Goal: Task Accomplishment & Management: Use online tool/utility

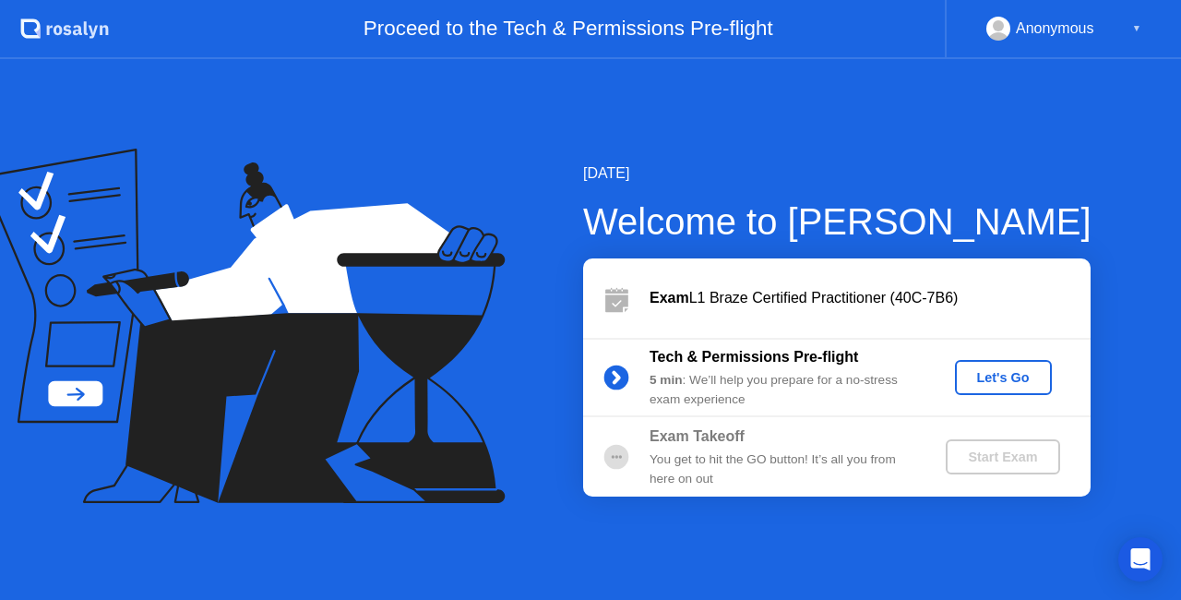
click at [1029, 373] on div "Let's Go" at bounding box center [1003, 377] width 82 height 15
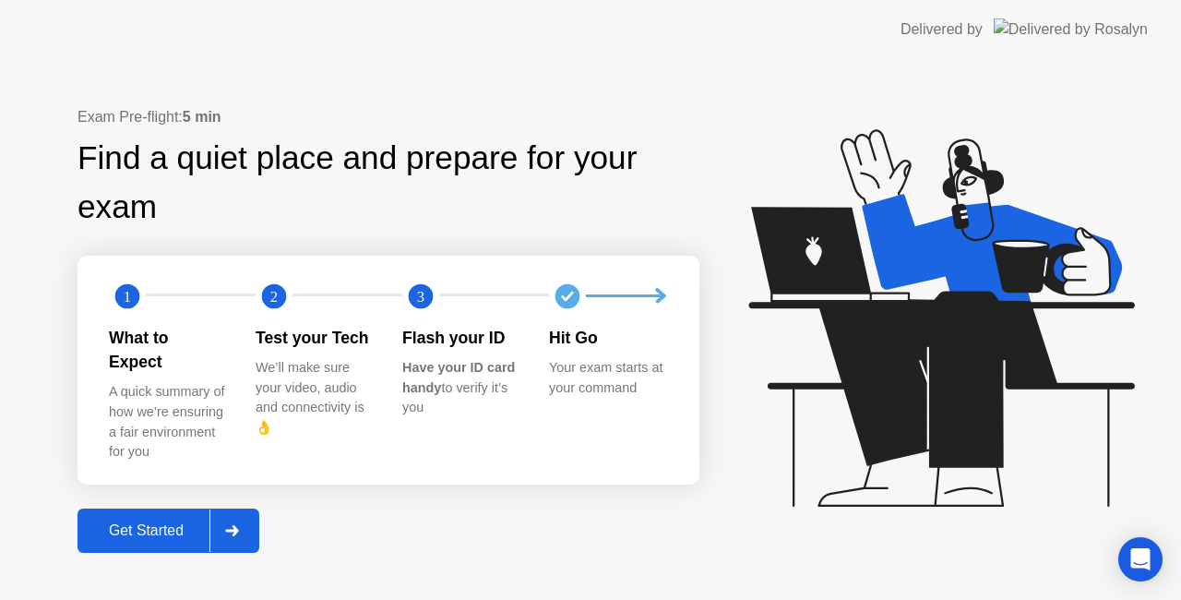
click at [182, 522] on div "Get Started" at bounding box center [146, 530] width 126 height 17
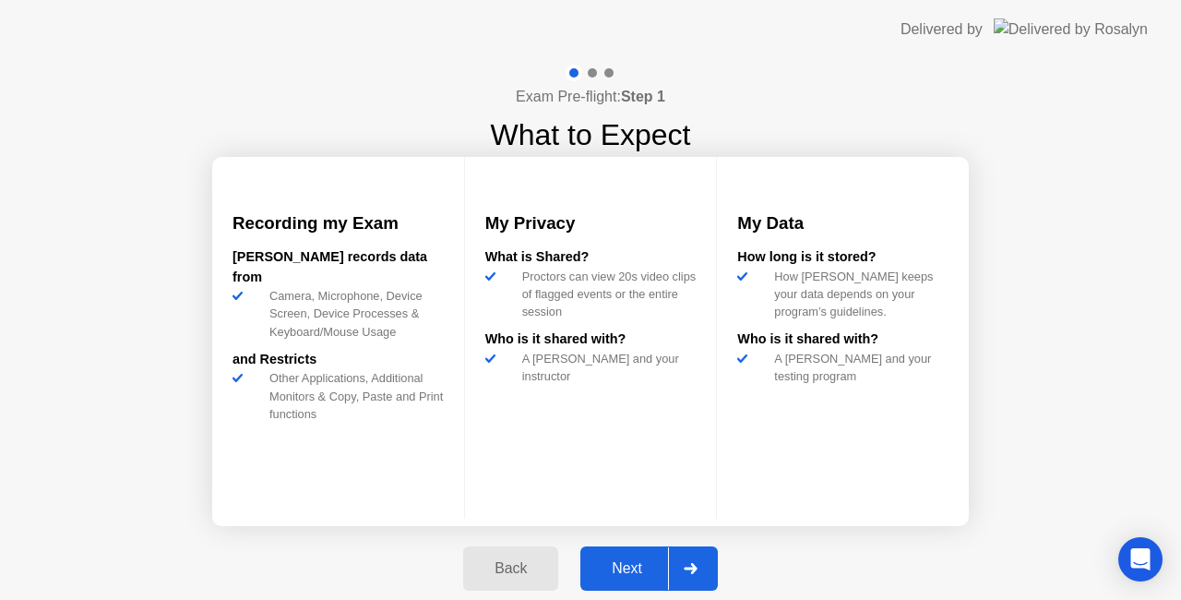
click at [639, 560] on div "Next" at bounding box center [627, 568] width 82 height 17
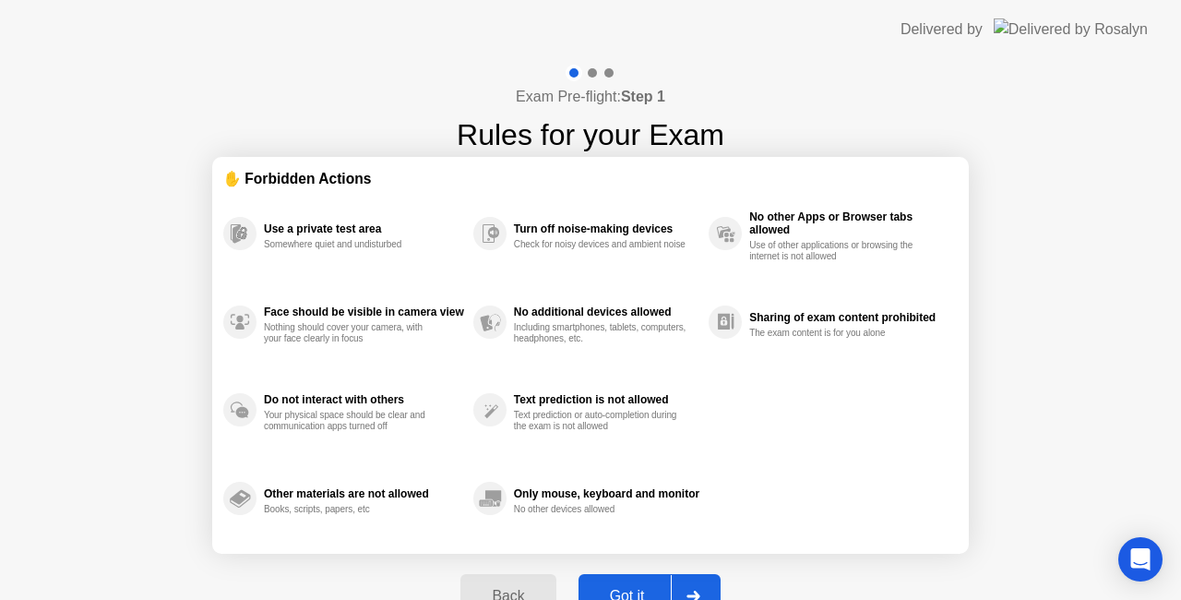
click at [633, 588] on div "Got it" at bounding box center [627, 596] width 87 height 17
select select "**********"
select select "*******"
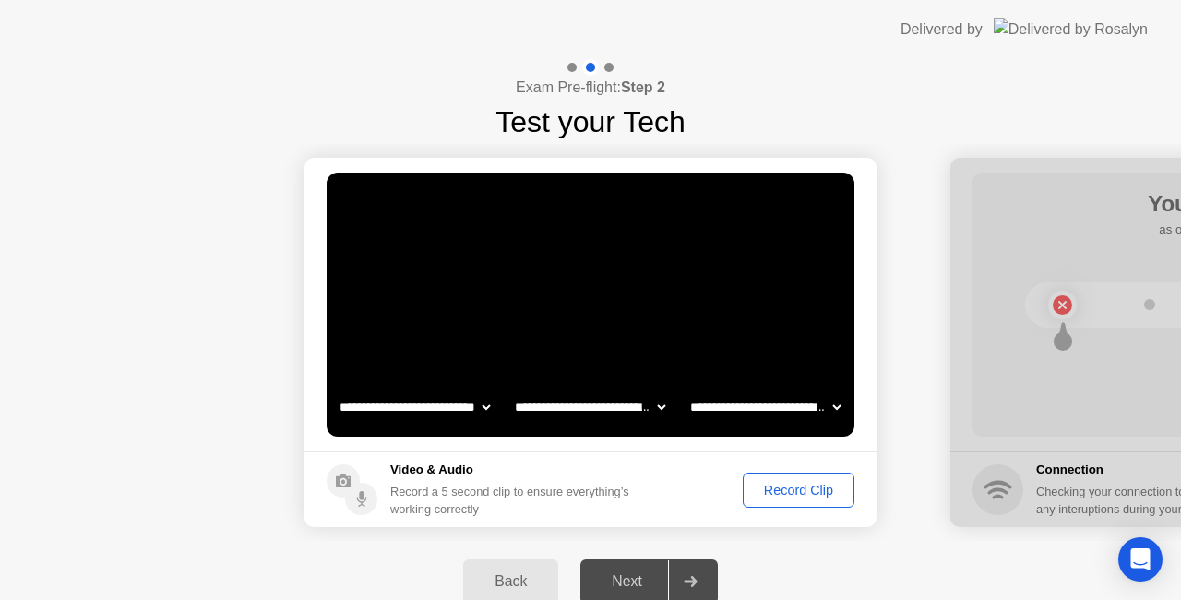
click at [799, 486] on div "Record Clip" at bounding box center [798, 489] width 99 height 15
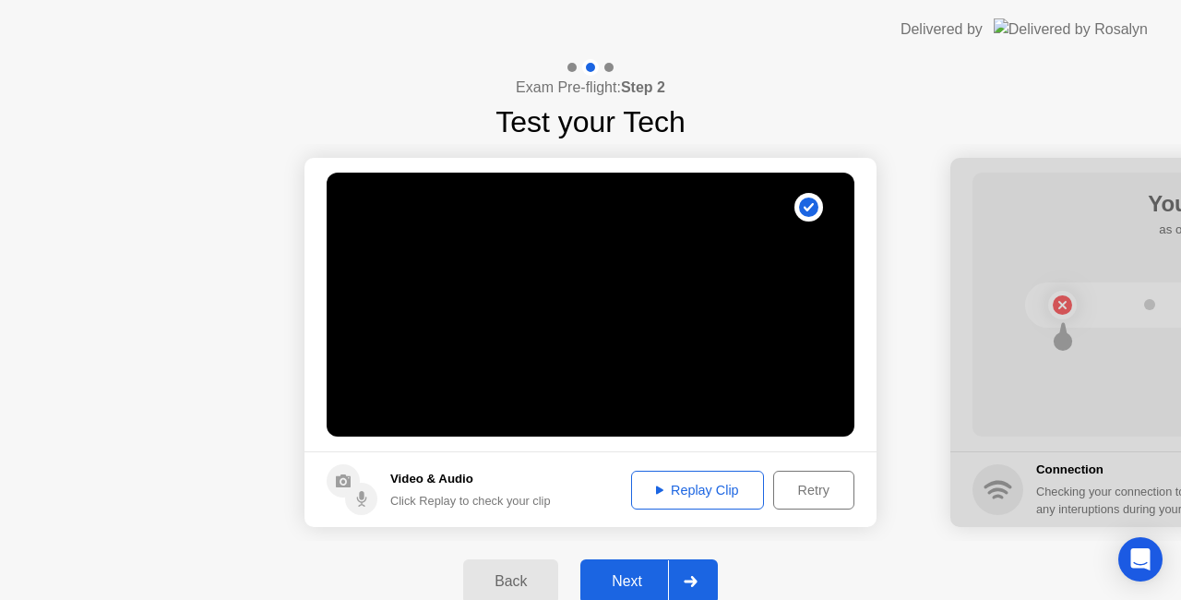
click at [628, 576] on div "Next" at bounding box center [627, 581] width 82 height 17
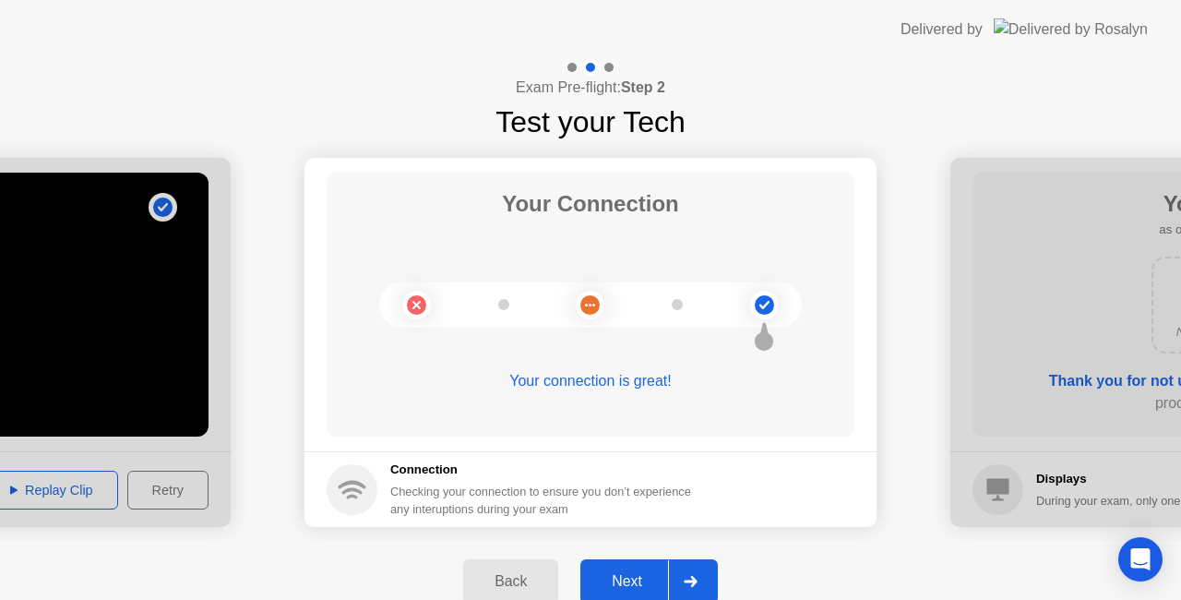
click at [648, 574] on div "Next" at bounding box center [627, 581] width 82 height 17
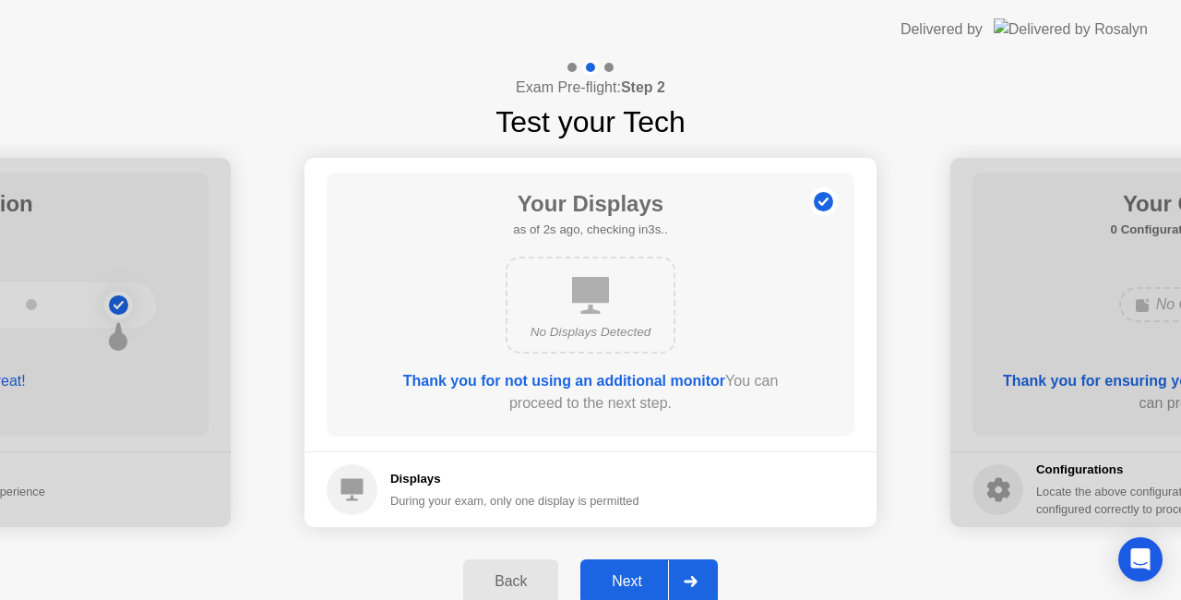
click at [637, 573] on div "Next" at bounding box center [627, 581] width 82 height 17
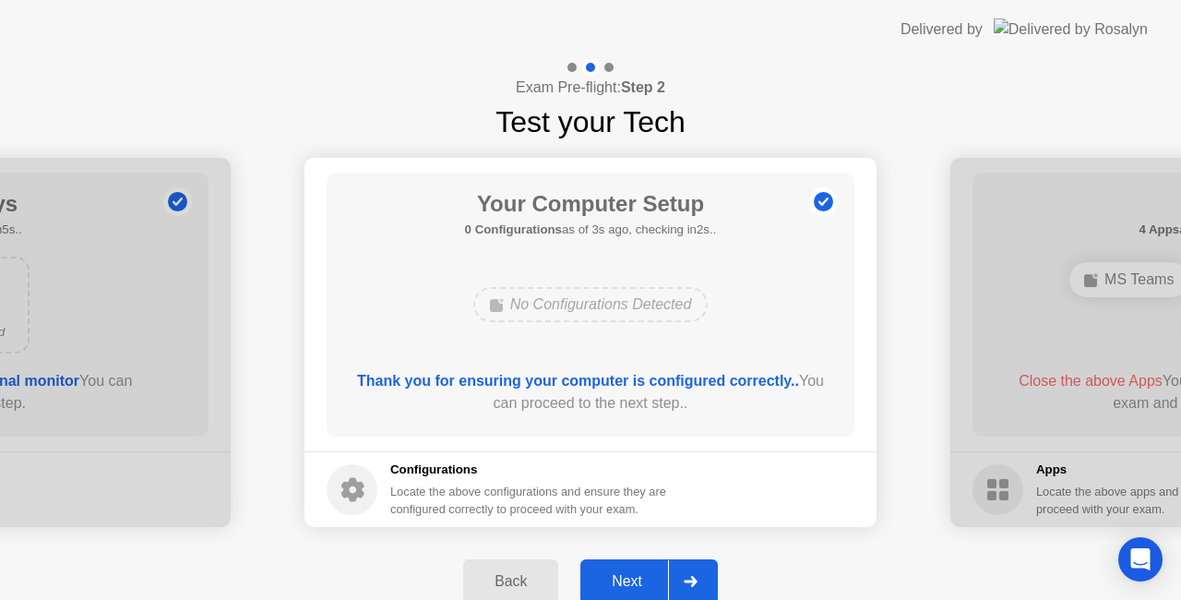
click at [637, 578] on div "Next" at bounding box center [627, 581] width 82 height 17
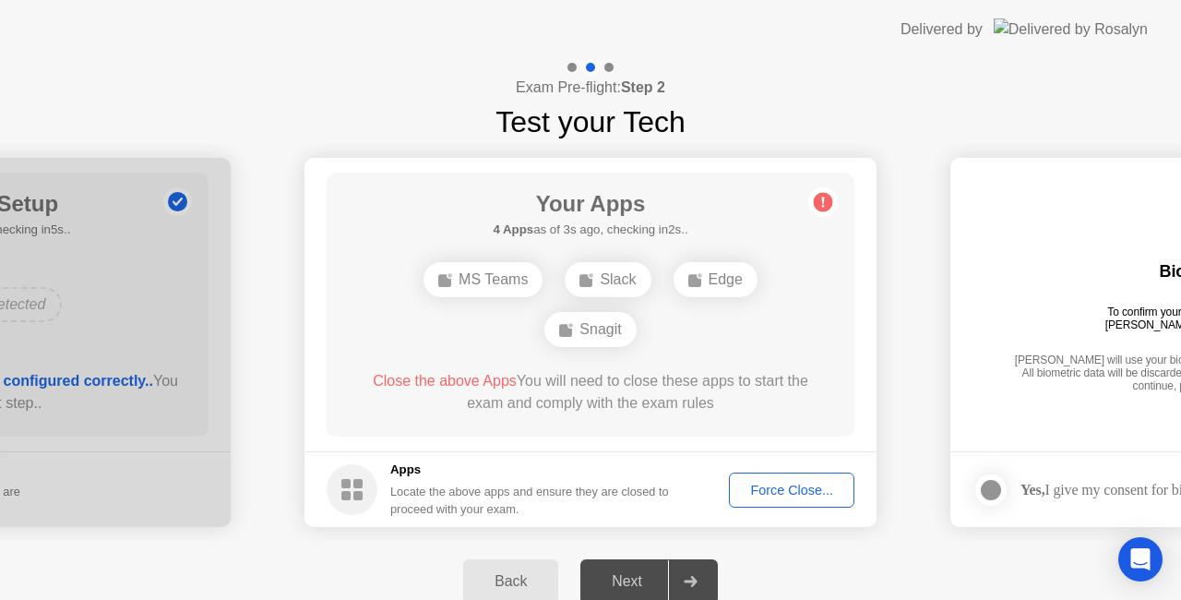
click at [795, 487] on div "Force Close..." at bounding box center [791, 489] width 113 height 15
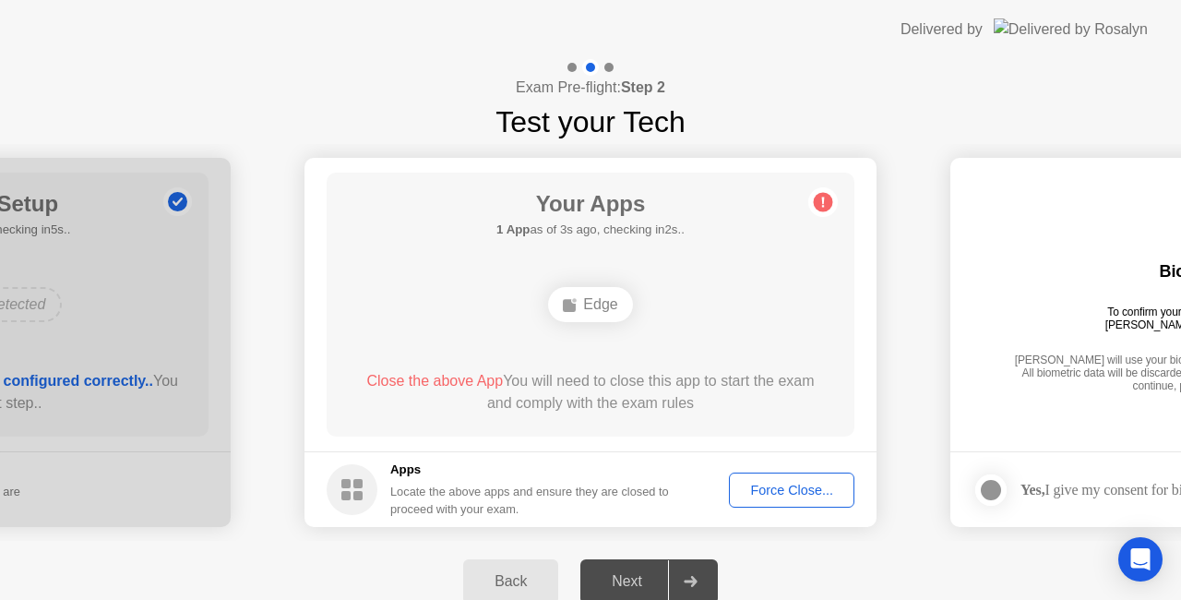
click at [773, 485] on div "Force Close..." at bounding box center [791, 489] width 113 height 15
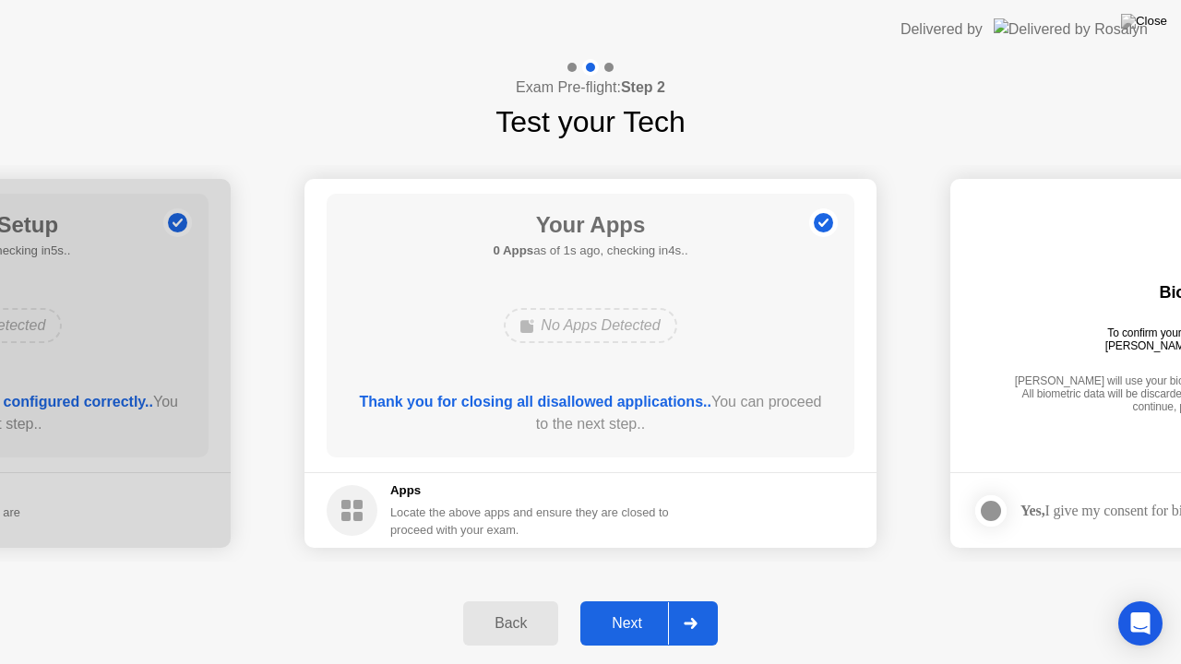
click at [648, 599] on div "Next" at bounding box center [627, 623] width 82 height 17
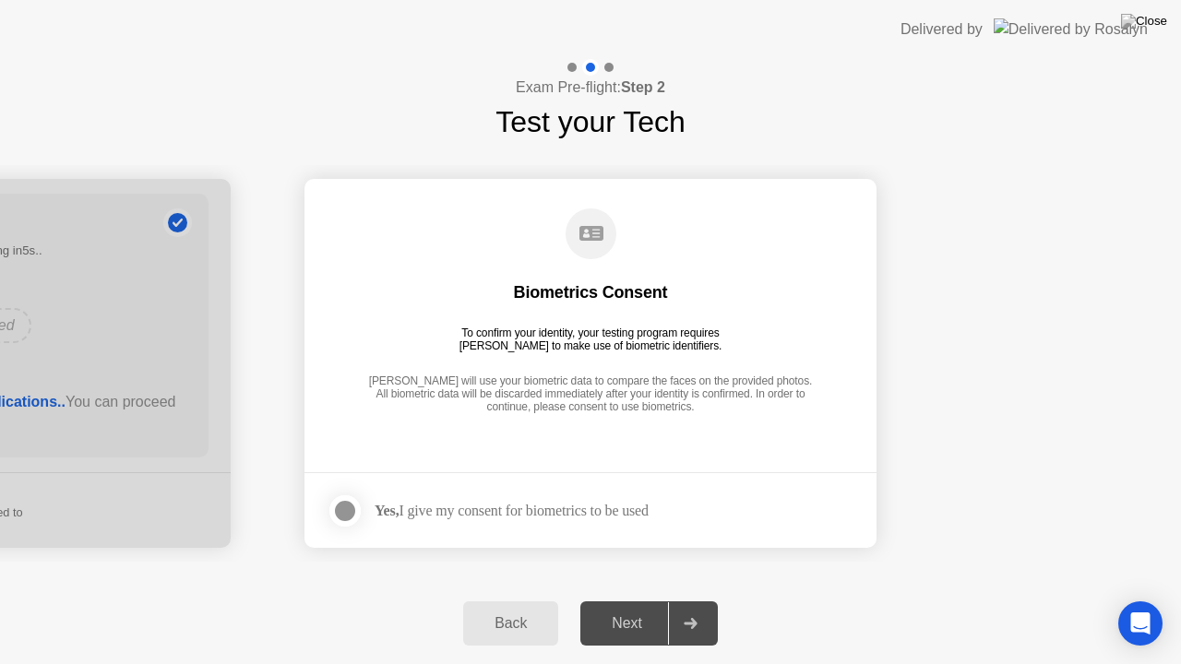
click at [347, 511] on div at bounding box center [345, 511] width 22 height 22
click at [625, 599] on div "Next" at bounding box center [627, 623] width 82 height 17
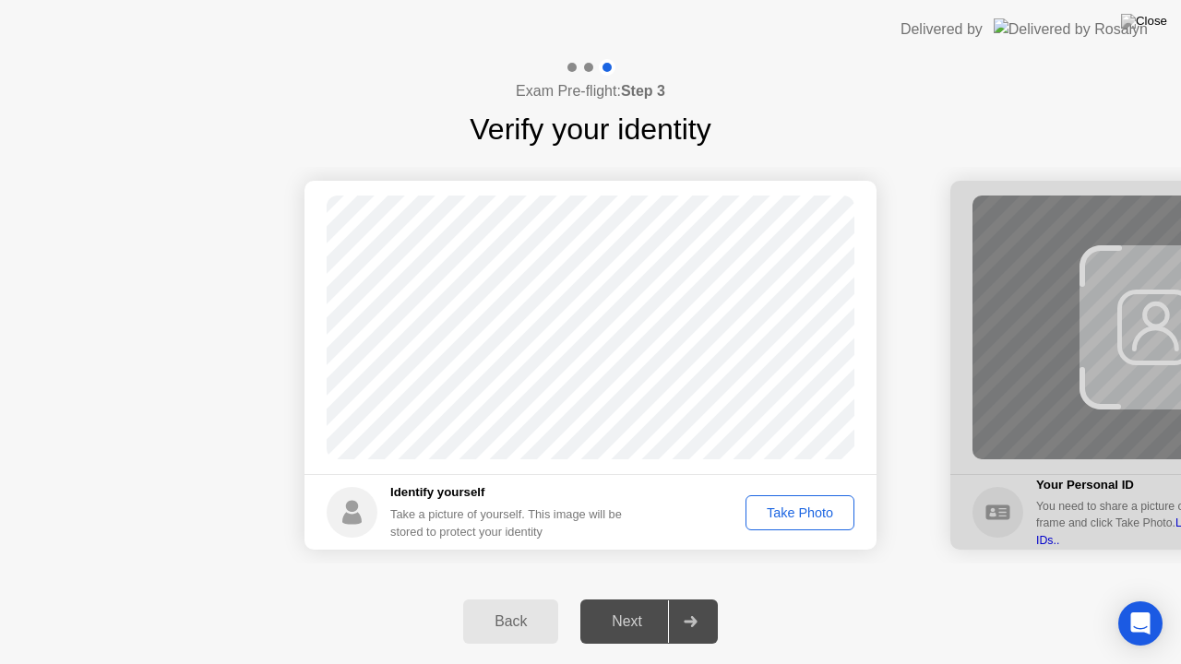
click at [624, 599] on div "Next" at bounding box center [627, 621] width 82 height 17
click at [803, 506] on div "Take Photo" at bounding box center [800, 513] width 96 height 15
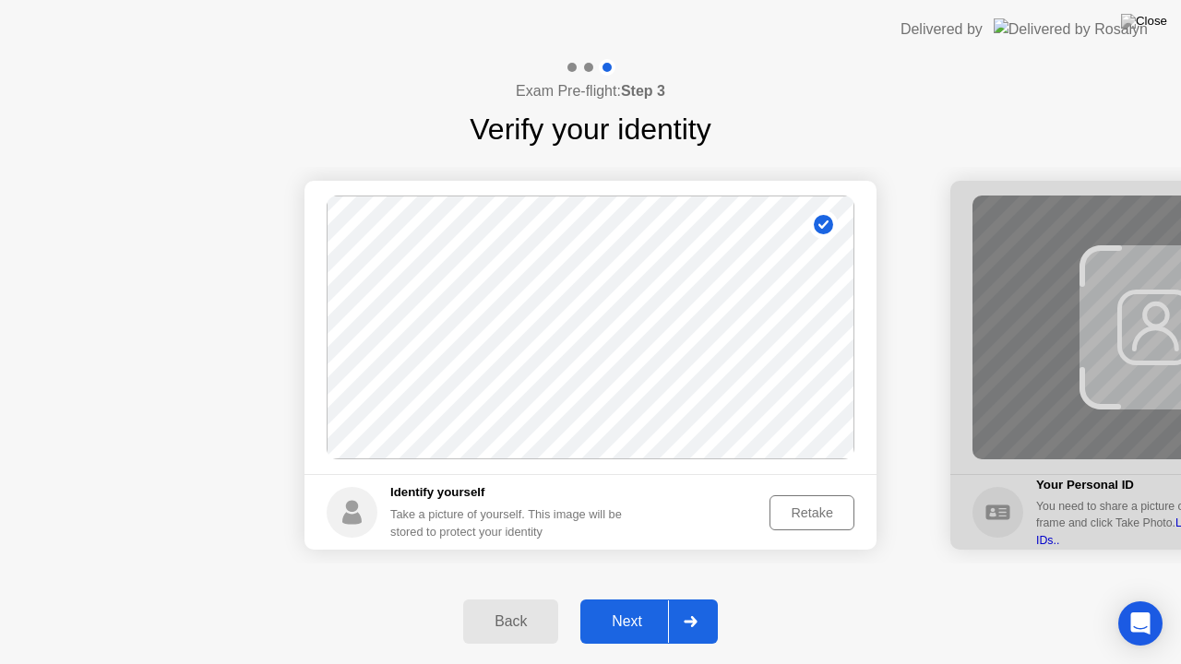
click at [608, 599] on div "Next" at bounding box center [627, 621] width 82 height 17
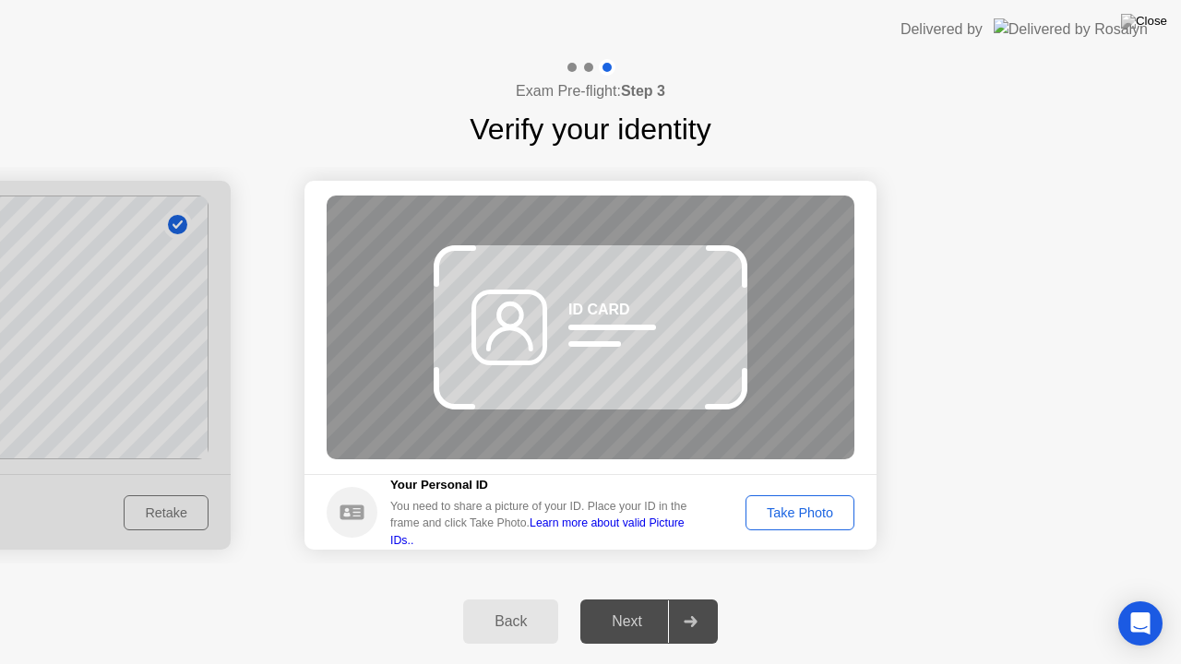
click at [803, 506] on div "Take Photo" at bounding box center [800, 513] width 96 height 15
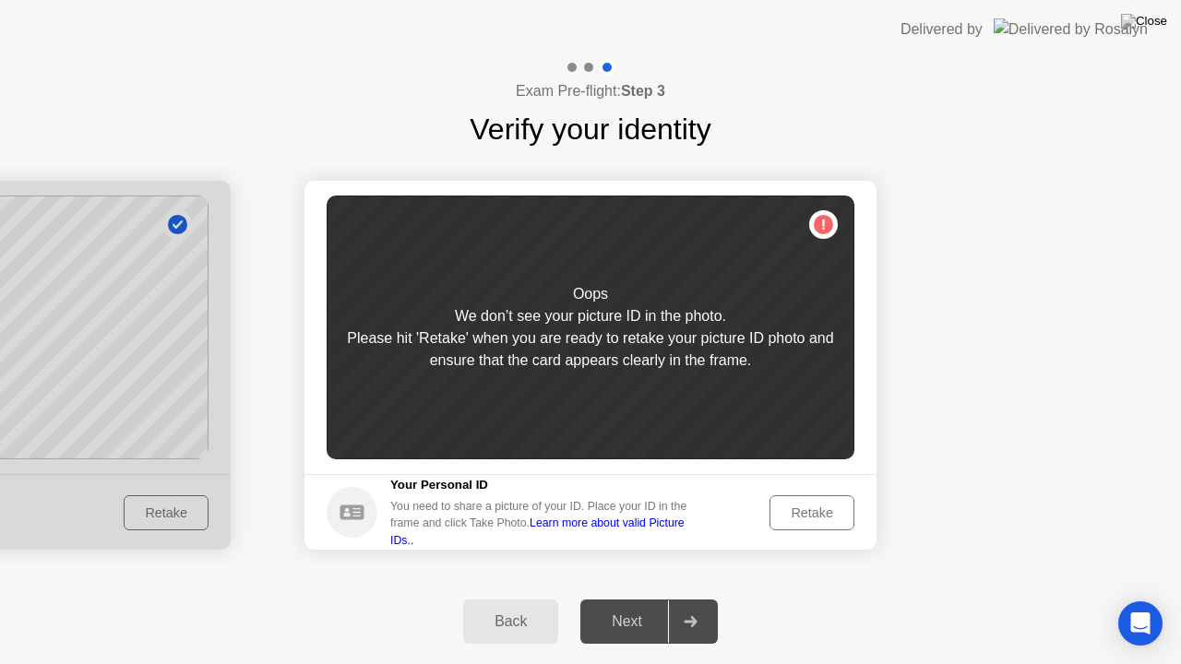
click at [814, 513] on div "Retake" at bounding box center [812, 513] width 72 height 15
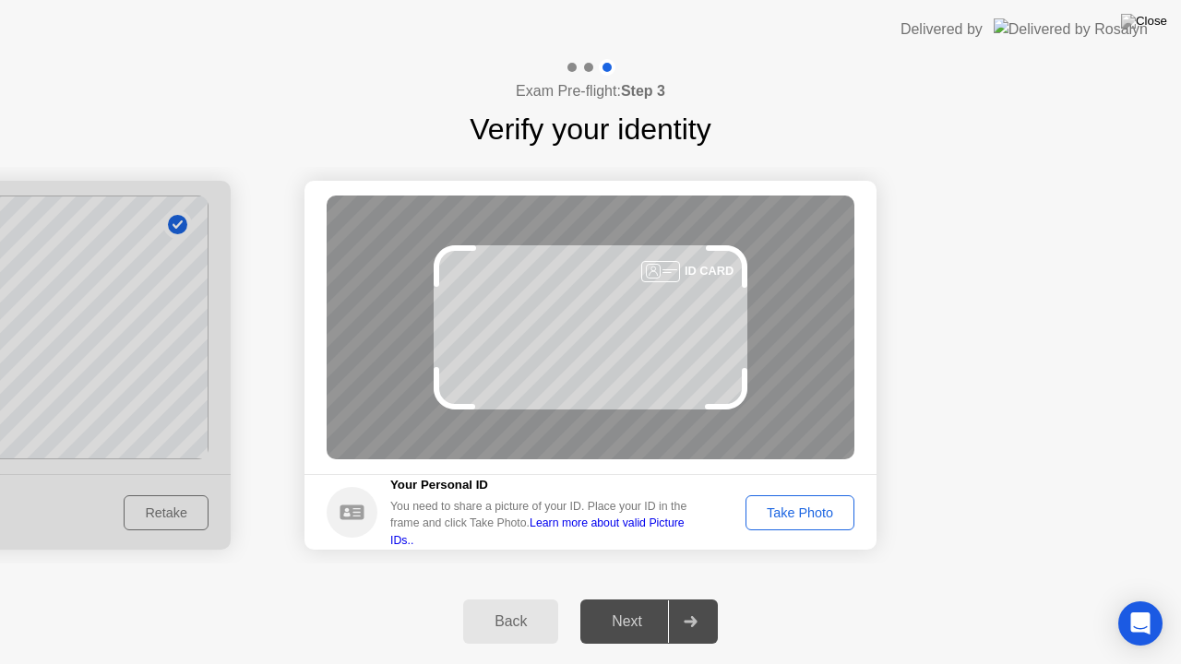
click at [814, 513] on div "Take Photo" at bounding box center [800, 513] width 96 height 15
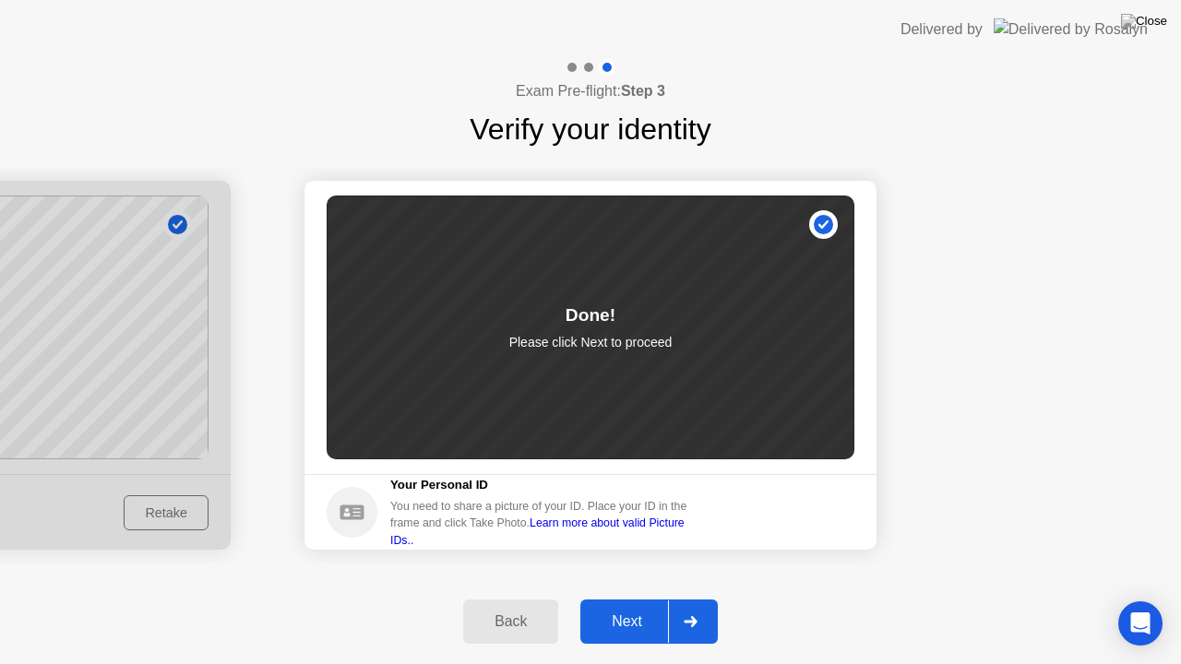
click at [619, 599] on div "Next" at bounding box center [627, 621] width 82 height 17
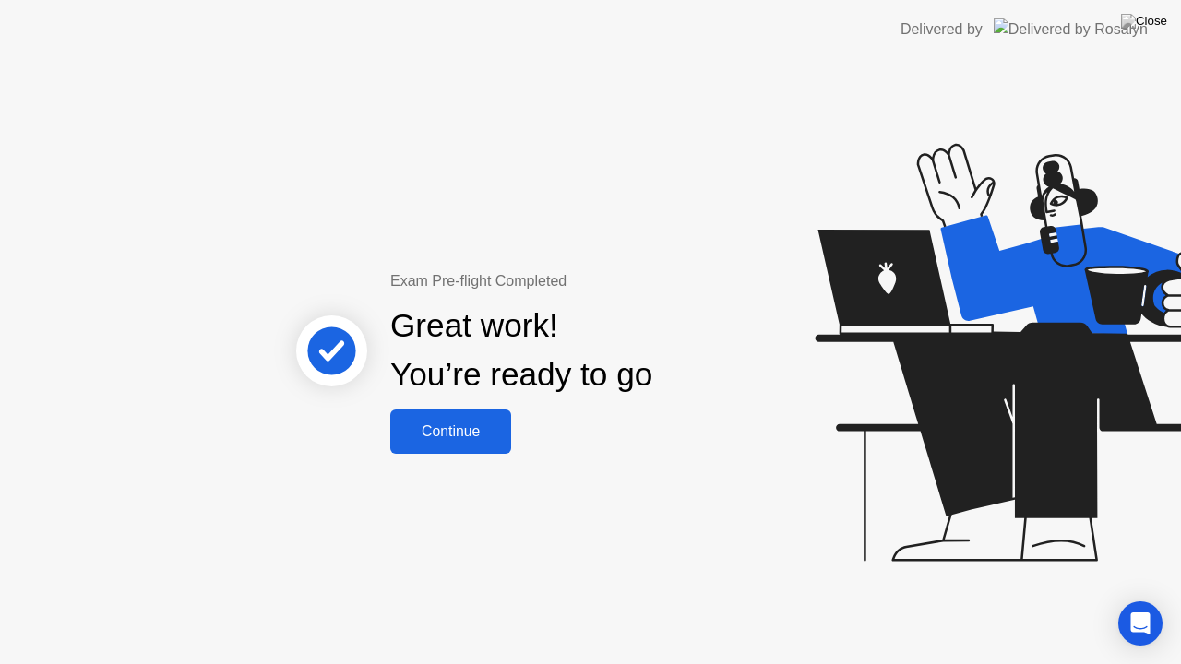
click at [426, 423] on div "Continue" at bounding box center [451, 431] width 110 height 17
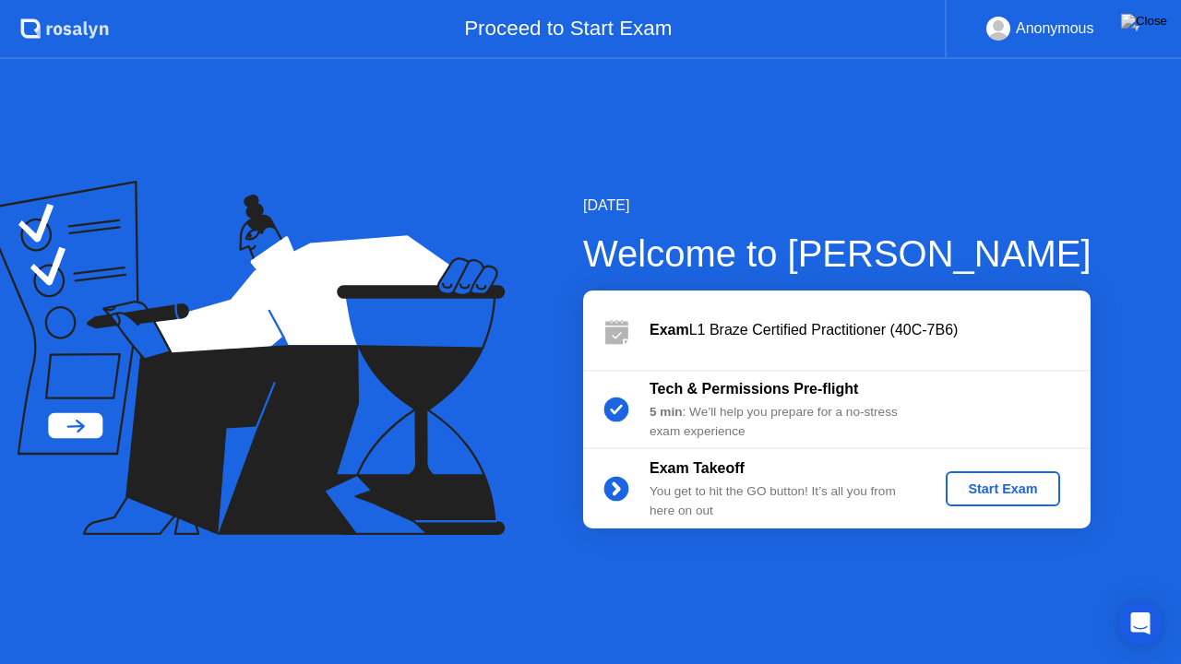
click at [1011, 492] on div "Start Exam" at bounding box center [1002, 489] width 99 height 15
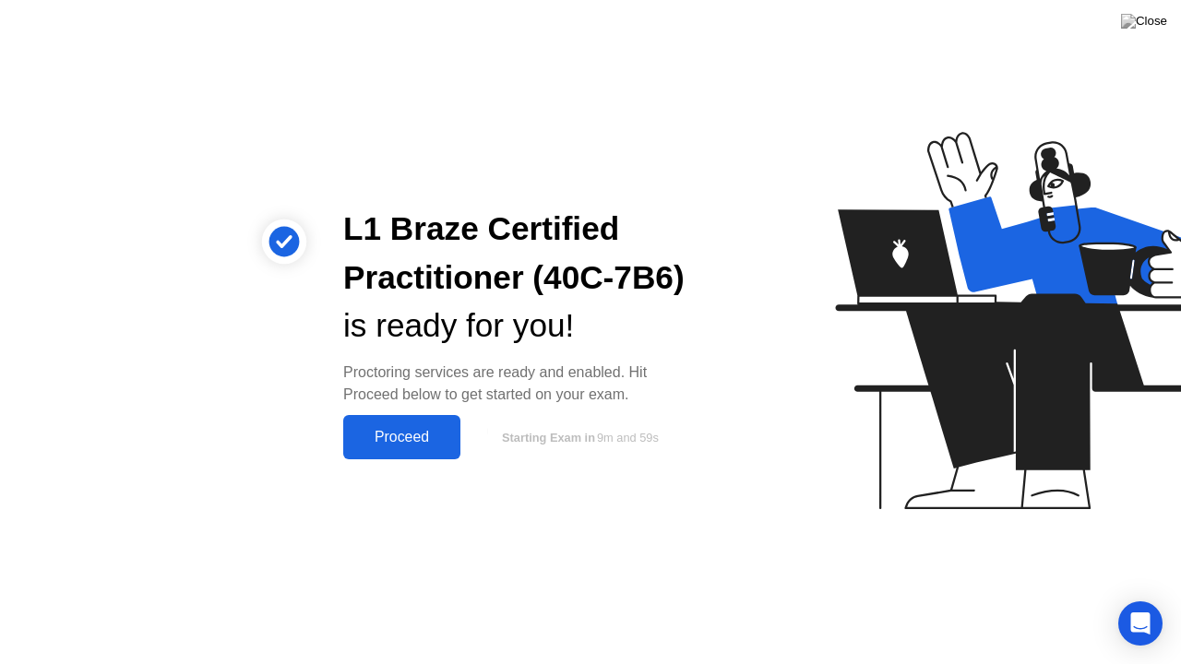
click at [410, 445] on div "Proceed" at bounding box center [402, 437] width 106 height 17
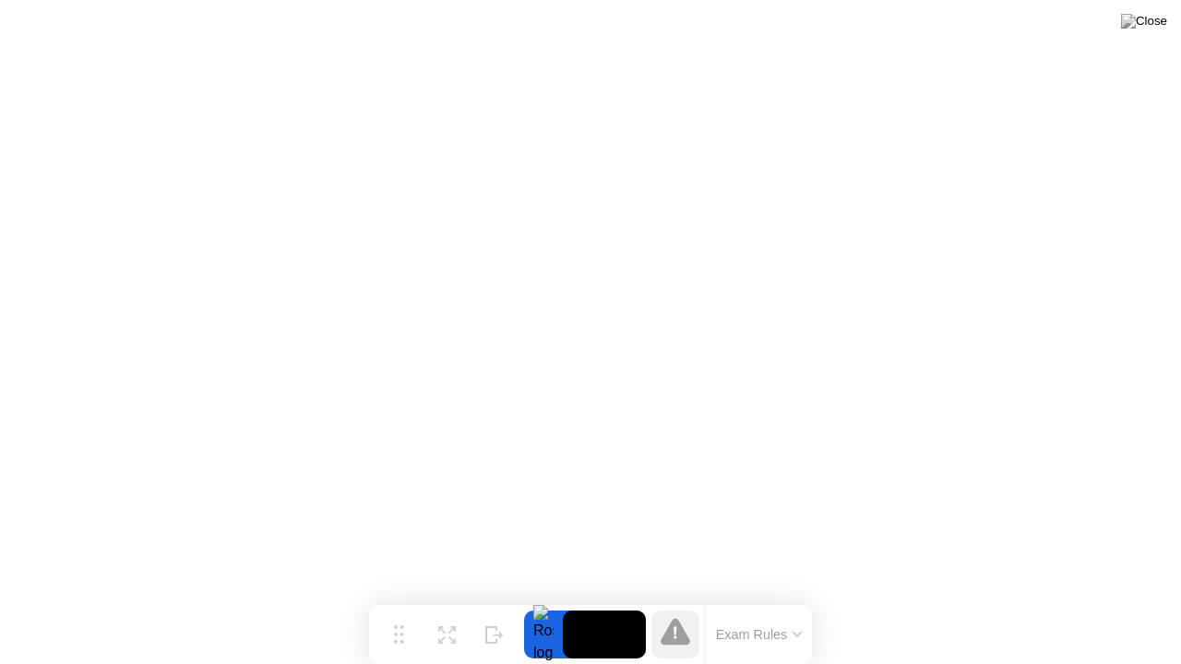
click at [684, 599] on icon at bounding box center [675, 631] width 30 height 27
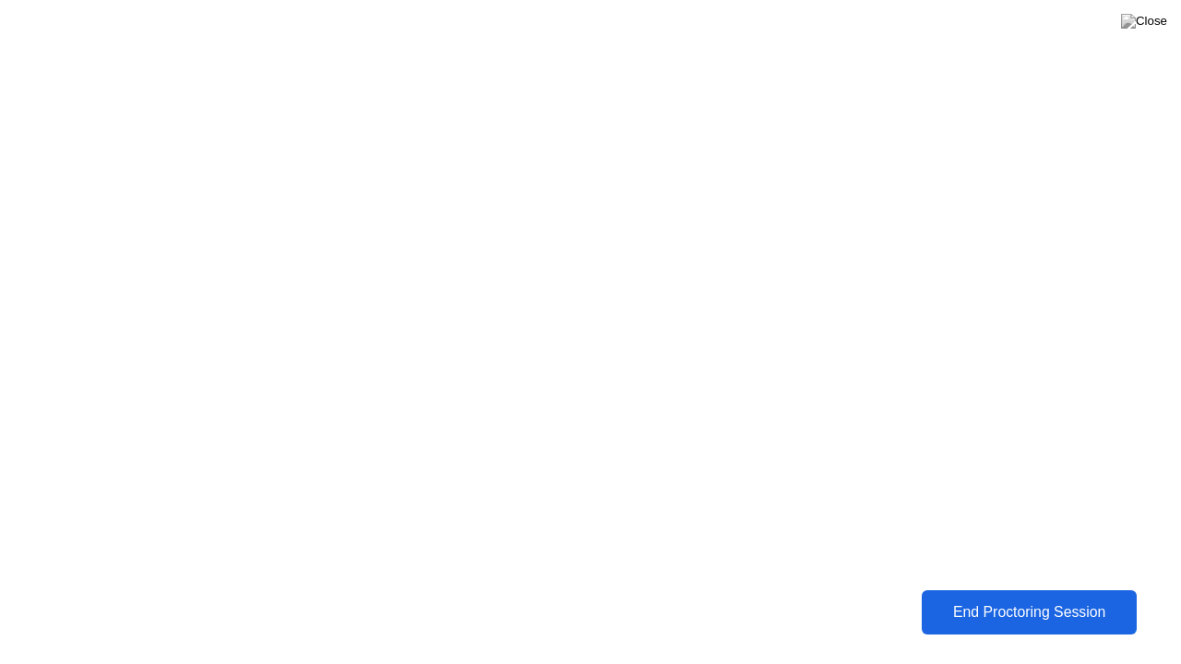
click at [1081, 599] on div "End Proctoring Session" at bounding box center [1029, 612] width 204 height 17
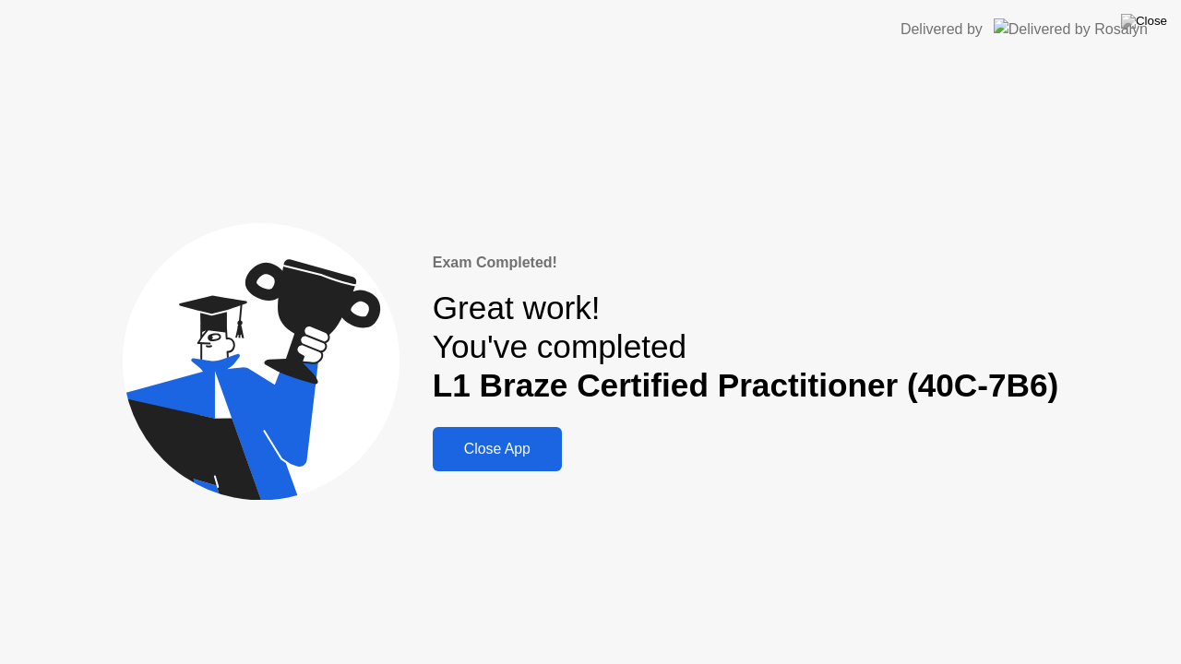
click at [518, 441] on div "Close App" at bounding box center [497, 449] width 118 height 17
